Goal: Navigation & Orientation: Understand site structure

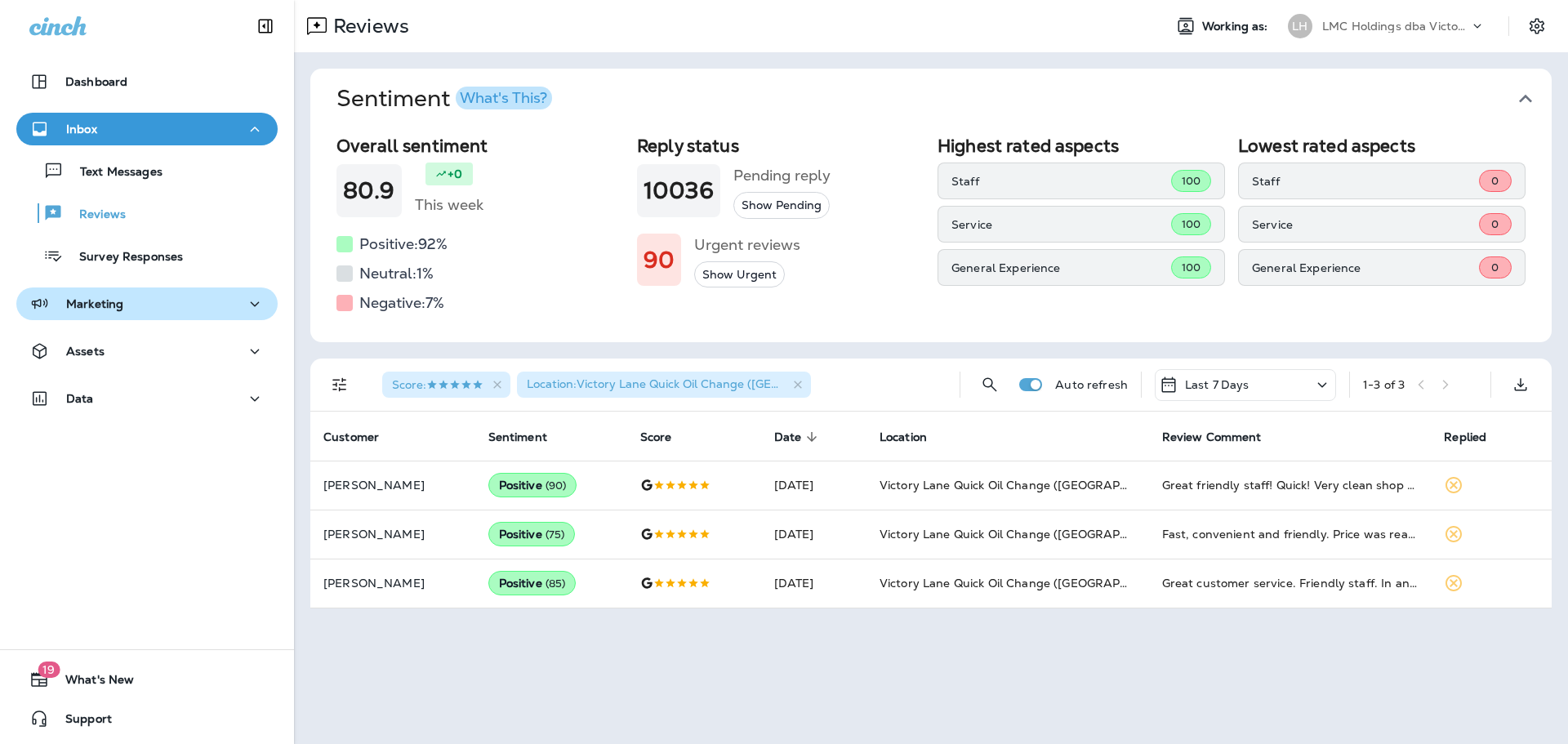
click at [173, 319] on button "Marketing" at bounding box center [146, 304] width 261 height 32
click at [173, 312] on div "Marketing" at bounding box center [147, 304] width 235 height 20
click at [136, 369] on div "Assets" at bounding box center [146, 355] width 294 height 41
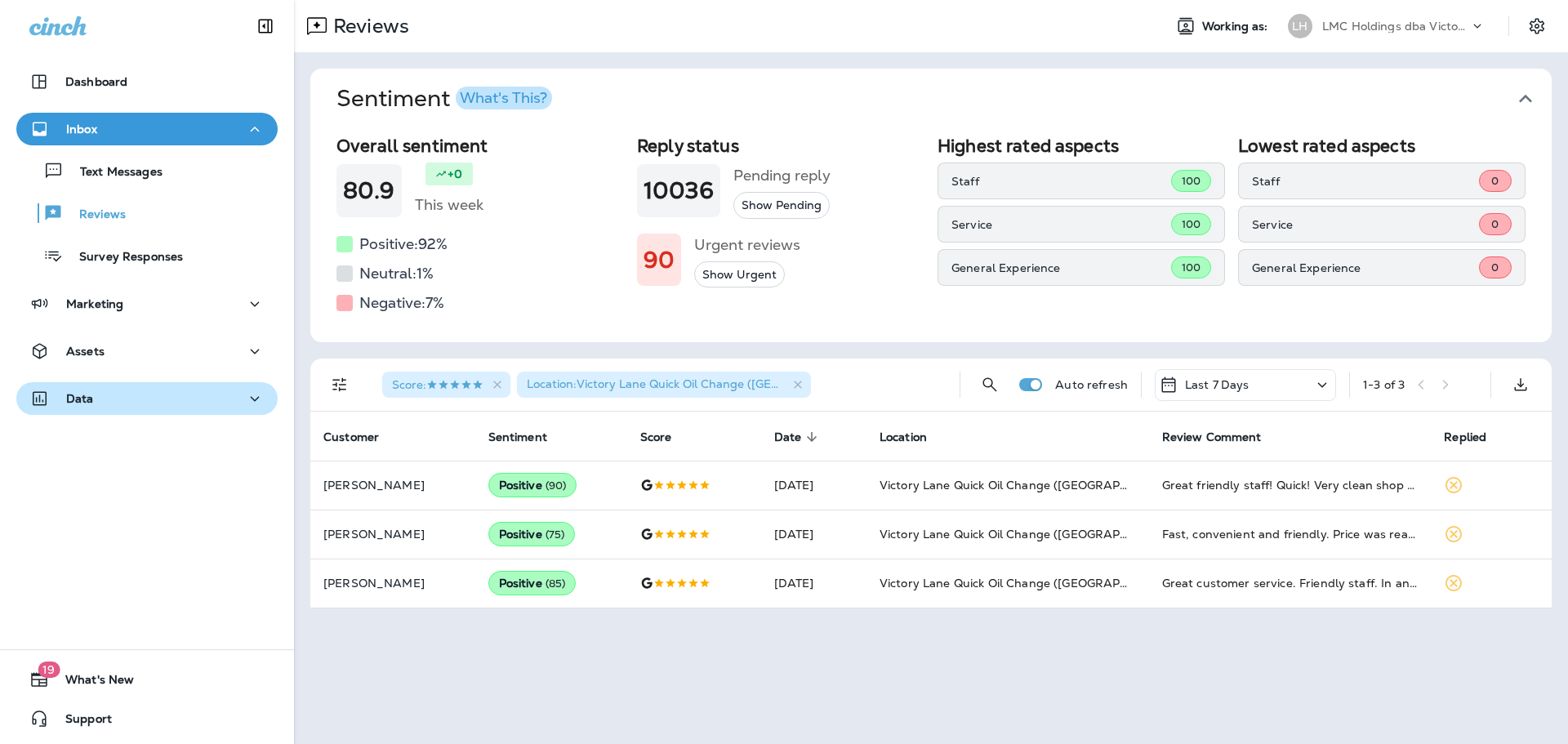
click at [135, 403] on div "Data" at bounding box center [147, 399] width 235 height 20
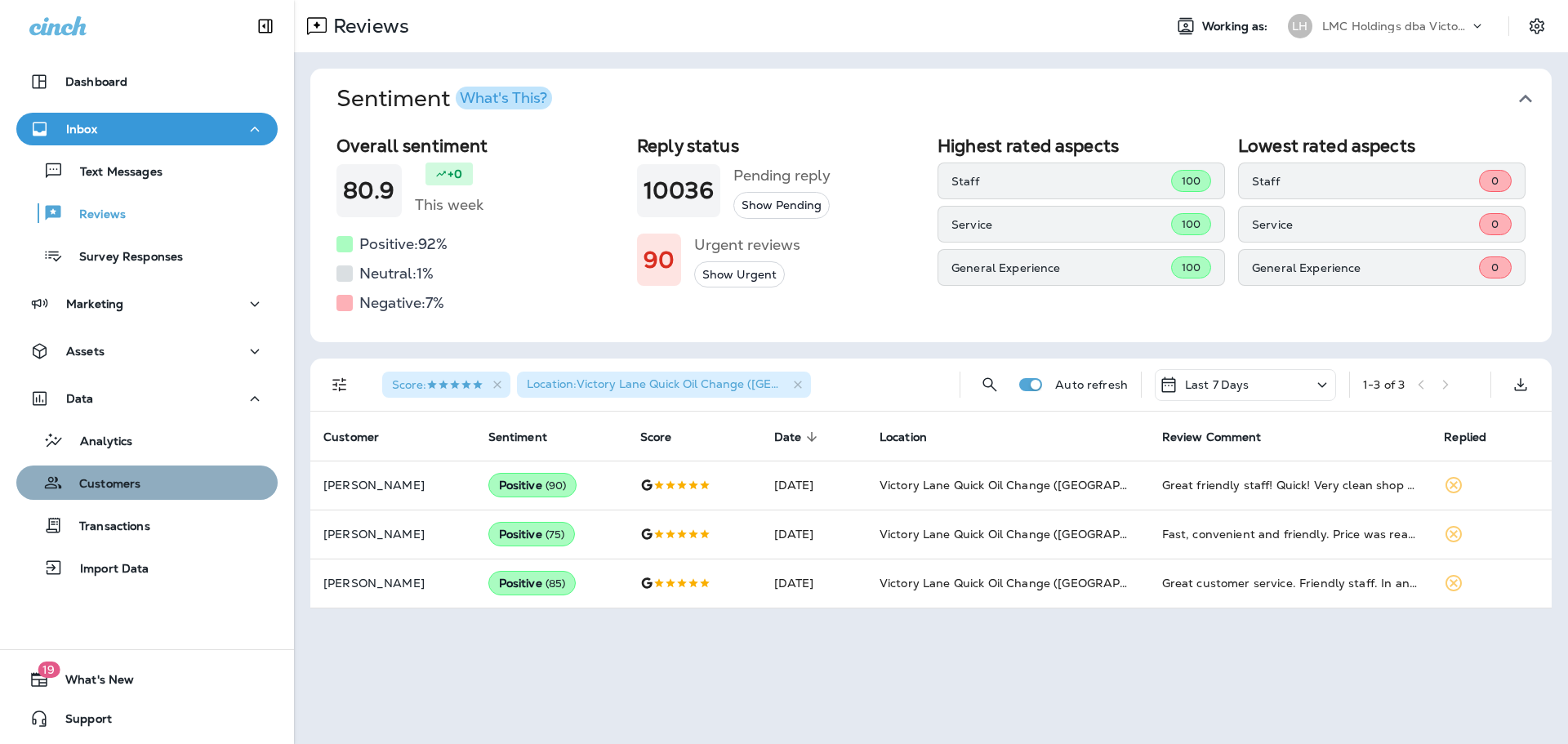
click at [159, 482] on div "Customers" at bounding box center [147, 483] width 249 height 25
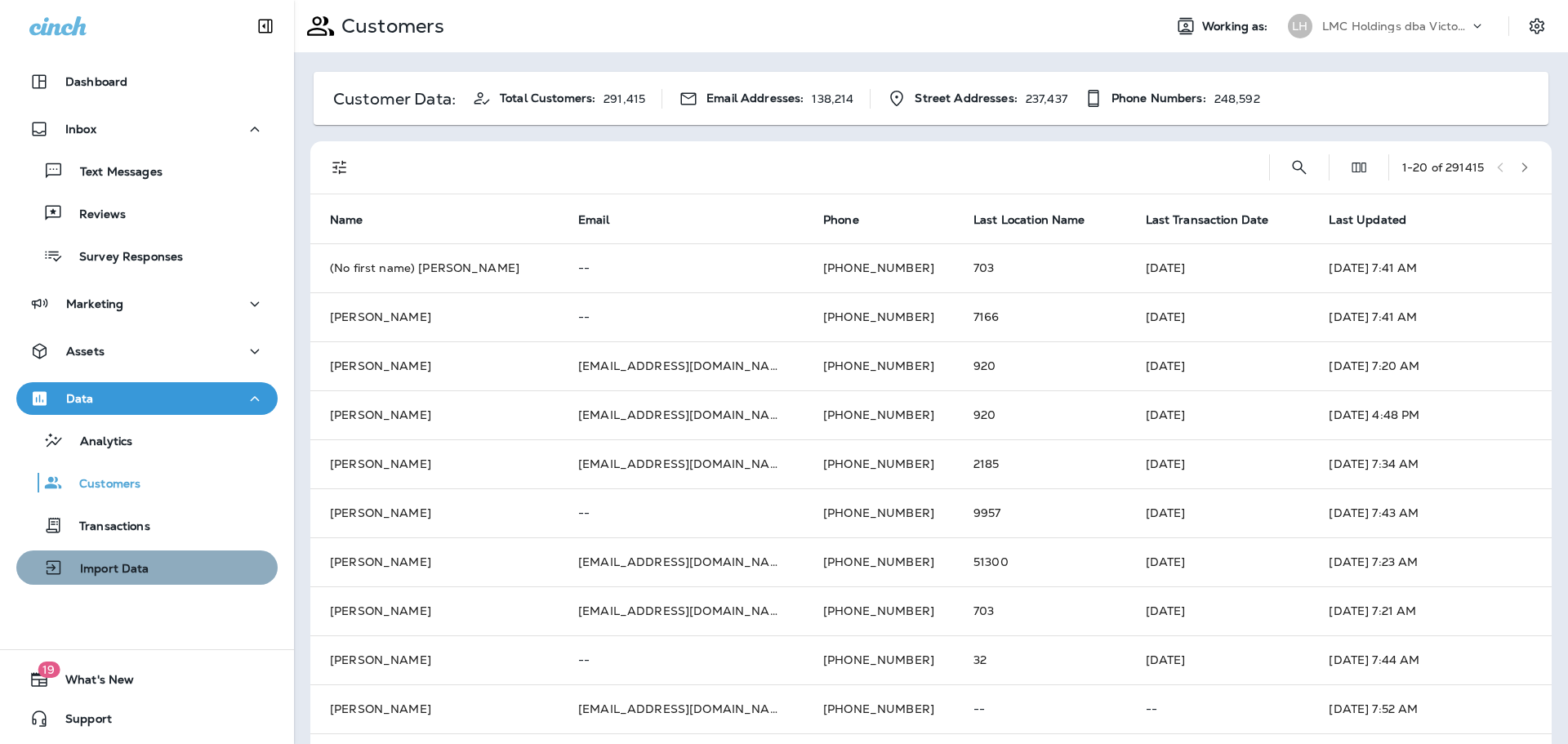
click at [195, 566] on div "Import Data" at bounding box center [147, 567] width 249 height 25
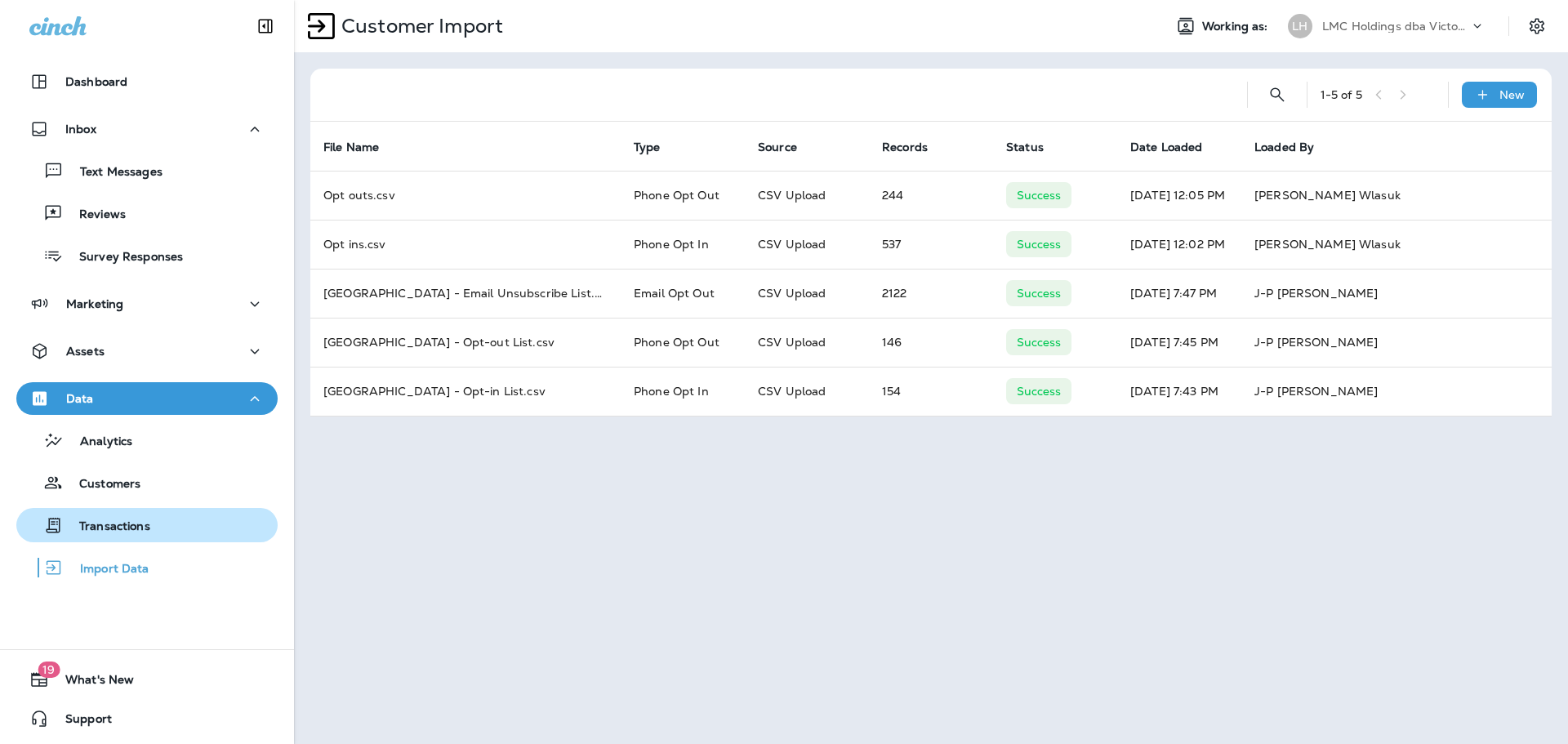
click at [168, 518] on div "Transactions" at bounding box center [147, 524] width 249 height 25
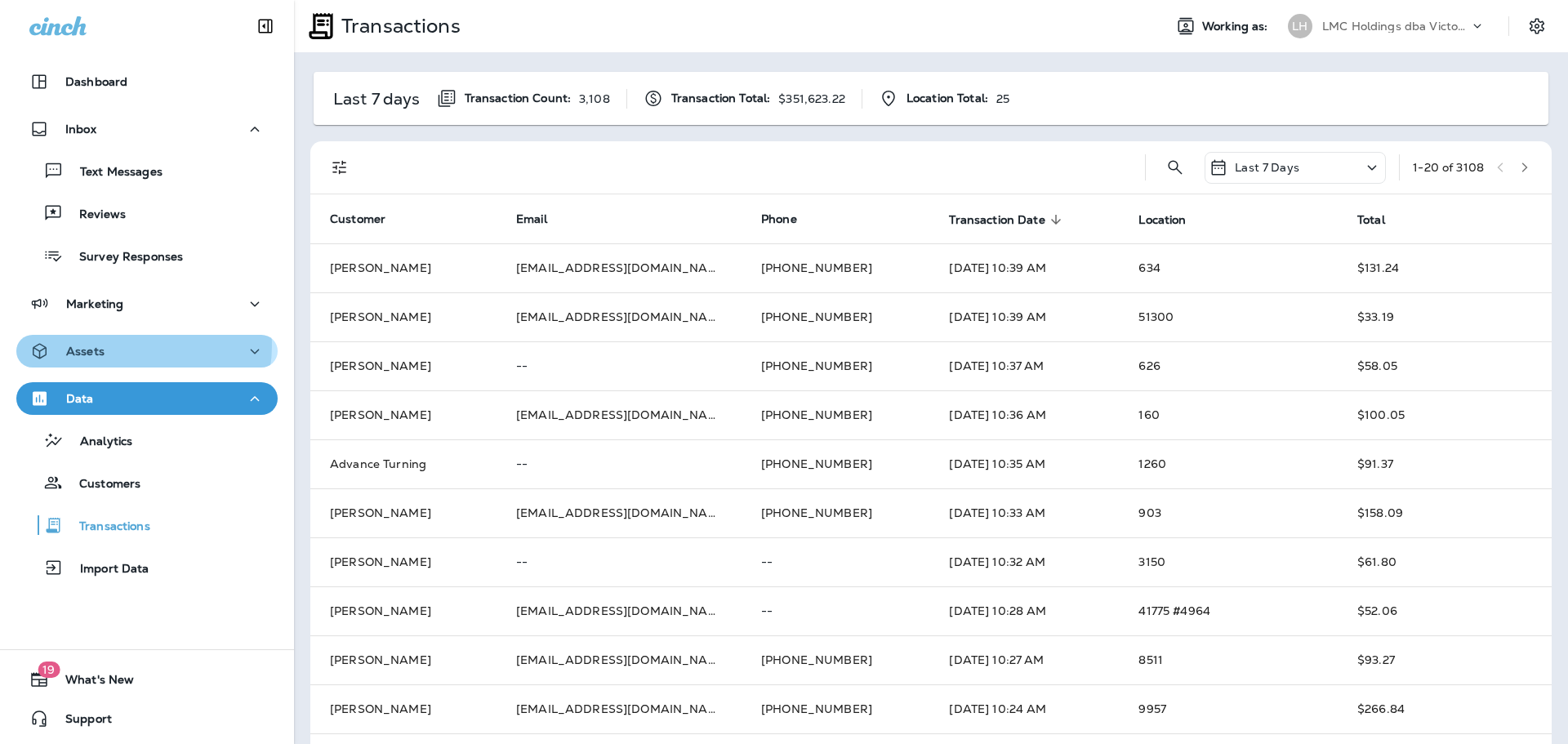
click at [135, 346] on div "Assets" at bounding box center [147, 352] width 235 height 20
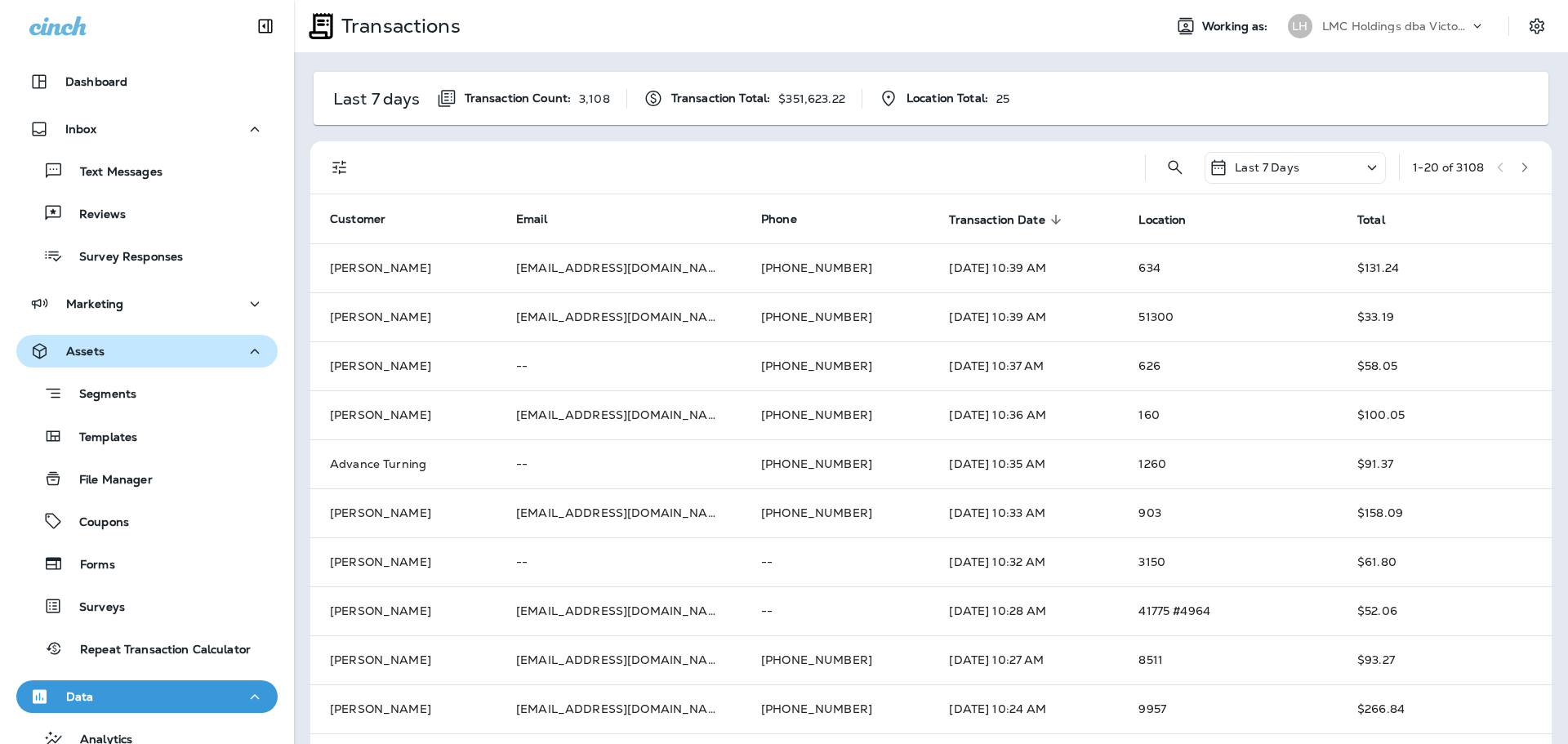
click at [135, 346] on div "Assets" at bounding box center [147, 352] width 235 height 20
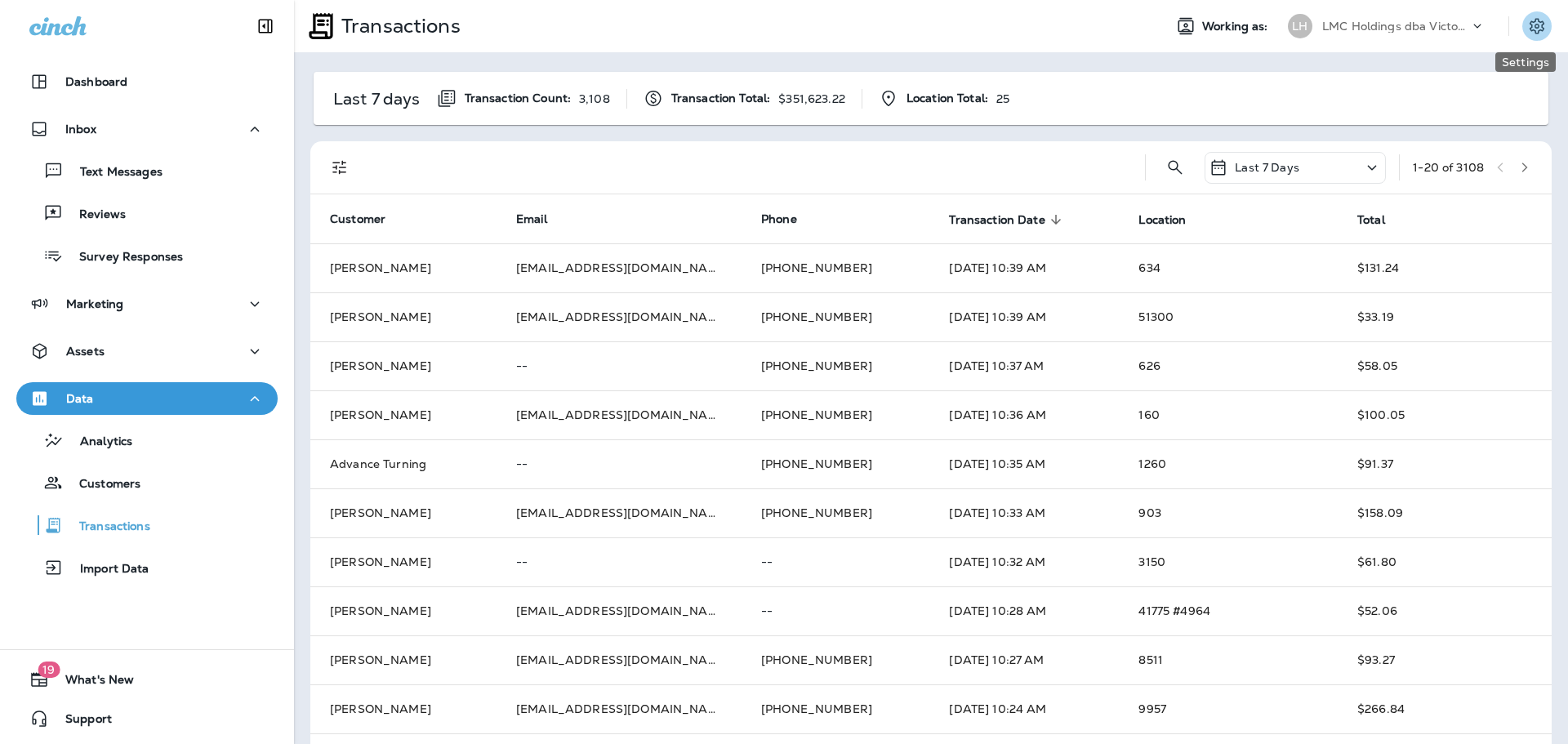
click at [1527, 26] on icon "Settings" at bounding box center [1537, 26] width 20 height 20
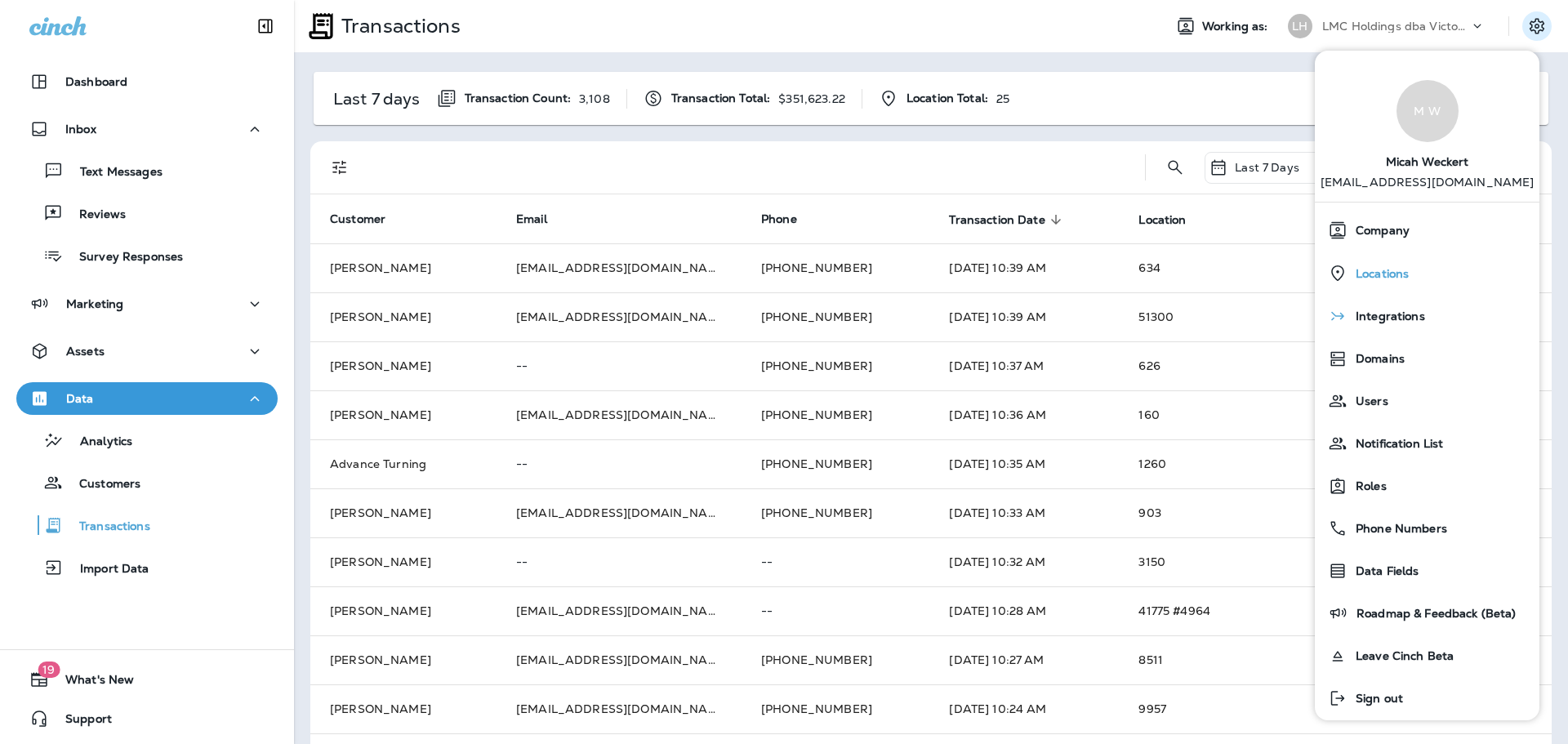
click at [1411, 273] on div "Locations" at bounding box center [1427, 272] width 211 height 33
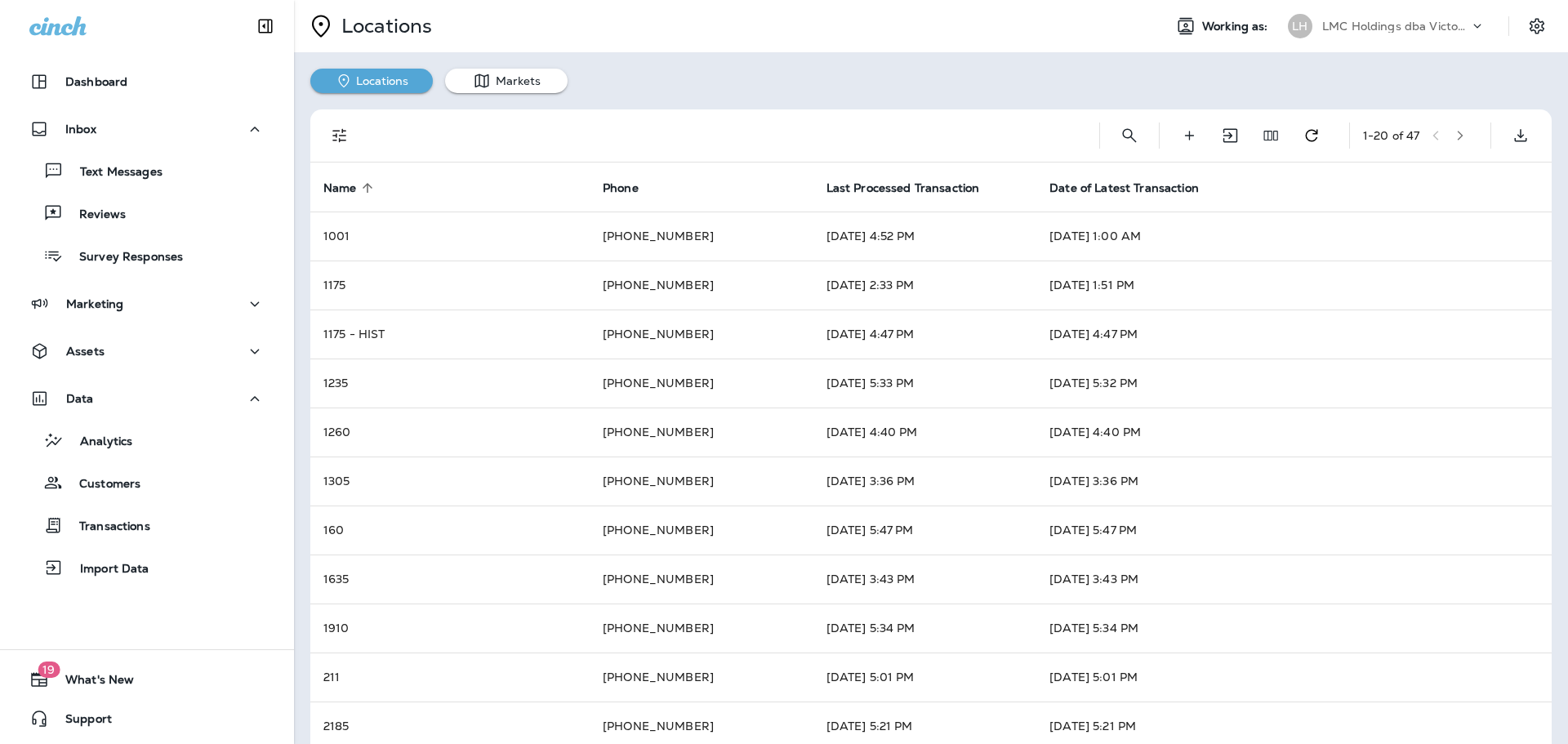
click at [372, 88] on button "Locations" at bounding box center [372, 81] width 123 height 25
